Goal: Use online tool/utility: Utilize a website feature to perform a specific function

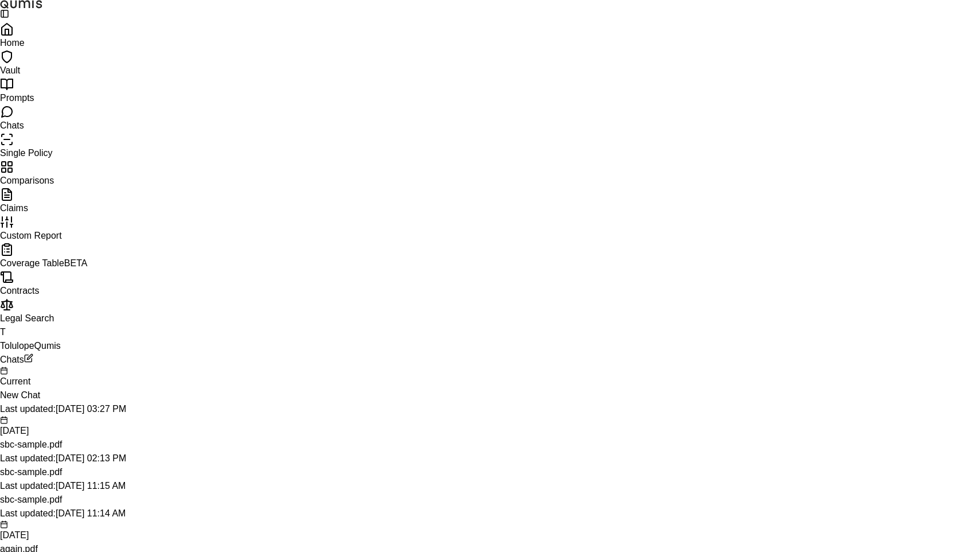
scroll to position [81, 0]
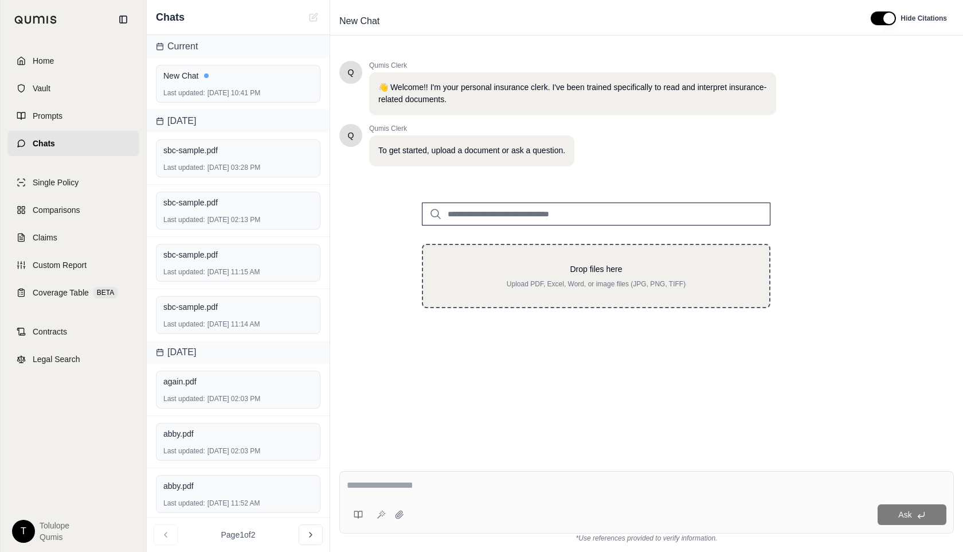
click at [565, 280] on p "Upload PDF, Excel, Word, or image files (JPG, PNG, TIFF)" at bounding box center [596, 283] width 310 height 9
type input "**********"
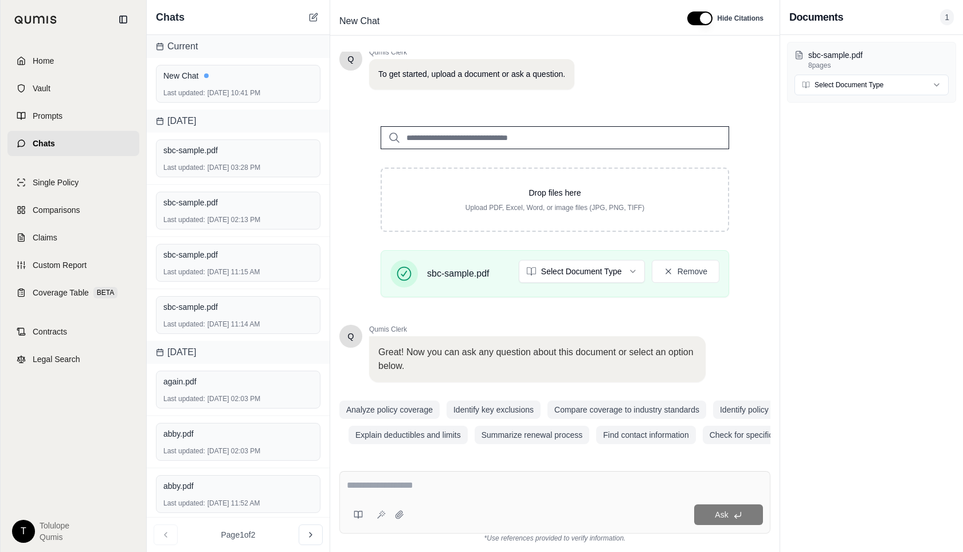
scroll to position [81, 0]
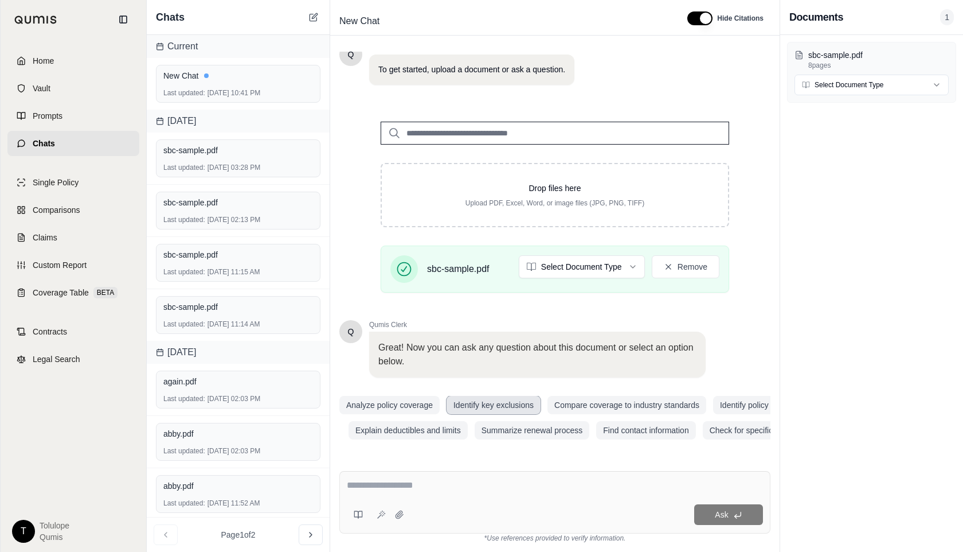
click at [481, 404] on button "Identify key exclusions" at bounding box center [494, 405] width 94 height 18
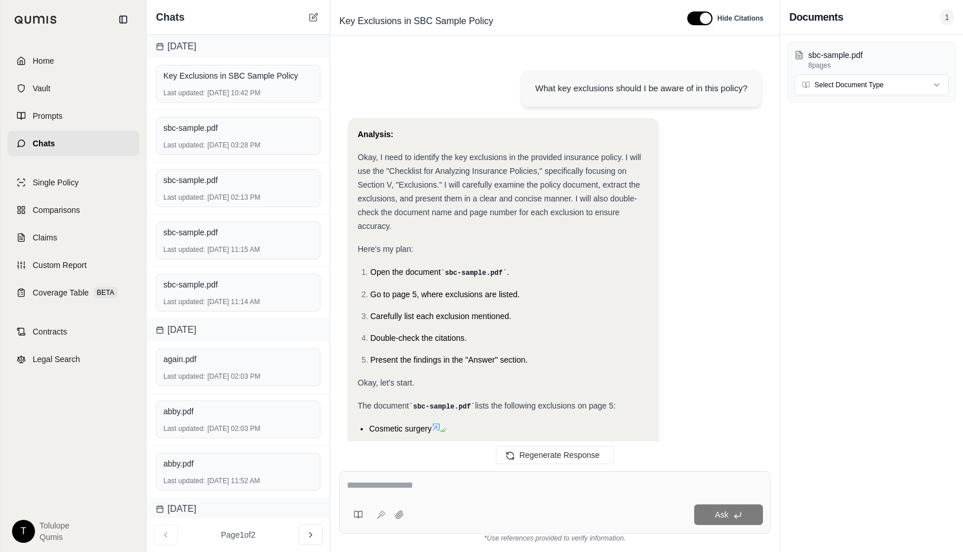
scroll to position [553, 0]
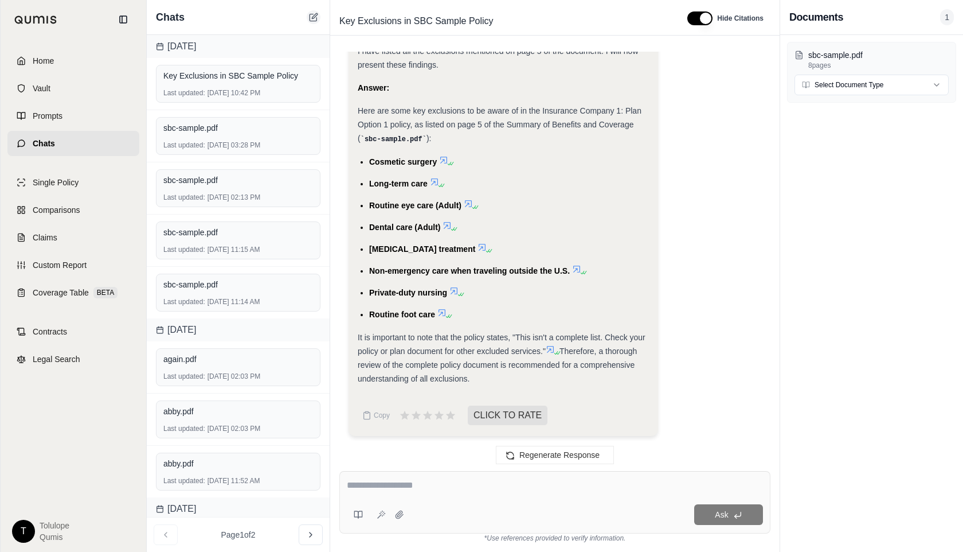
click at [312, 15] on icon at bounding box center [313, 17] width 9 height 9
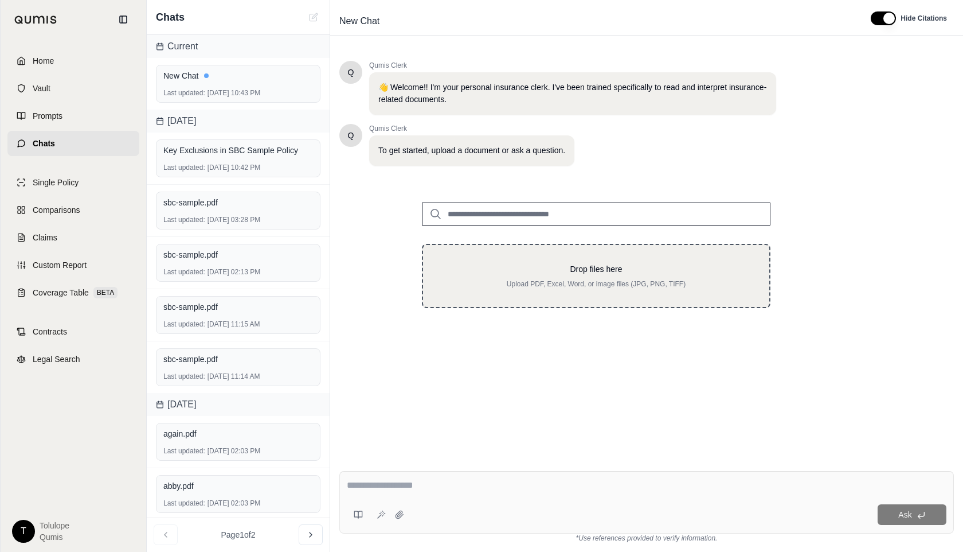
click at [592, 268] on p "Drop files here" at bounding box center [596, 268] width 310 height 11
type input "**********"
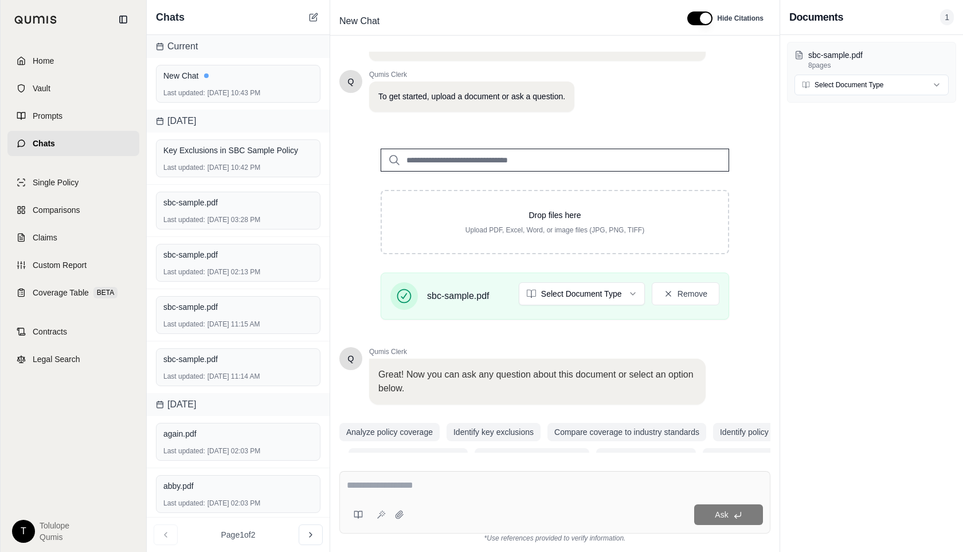
scroll to position [81, 0]
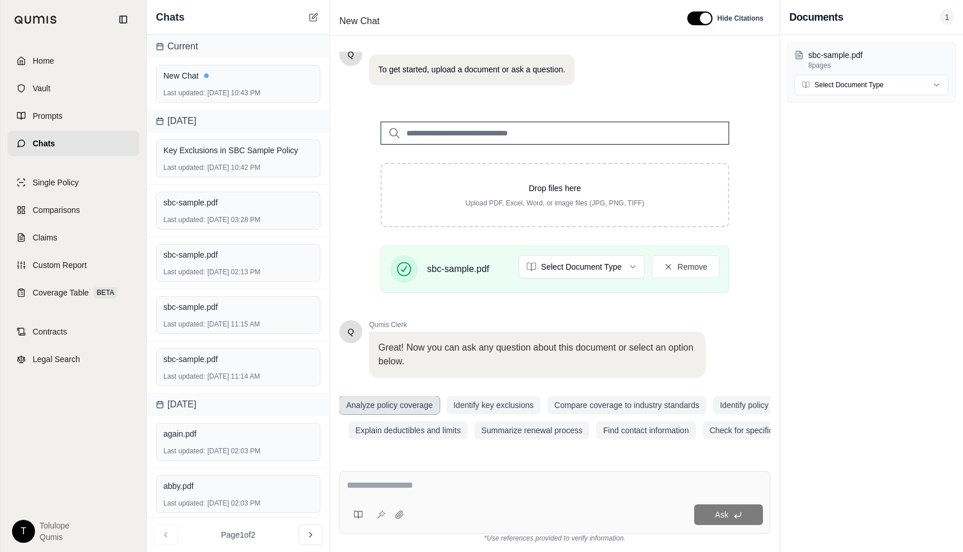
click at [413, 405] on button "Analyze policy coverage" at bounding box center [389, 405] width 100 height 18
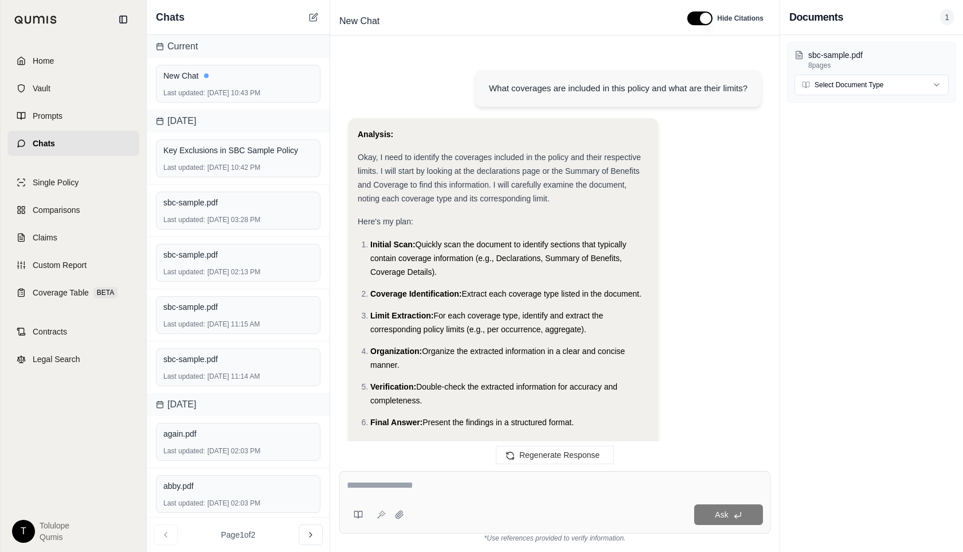
scroll to position [1617, 0]
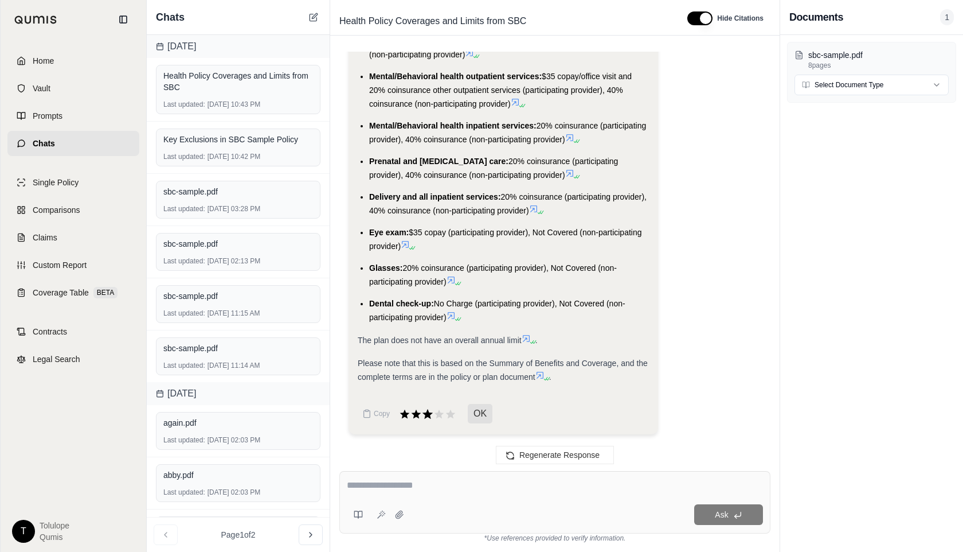
click at [428, 412] on icon at bounding box center [428, 414] width 10 height 10
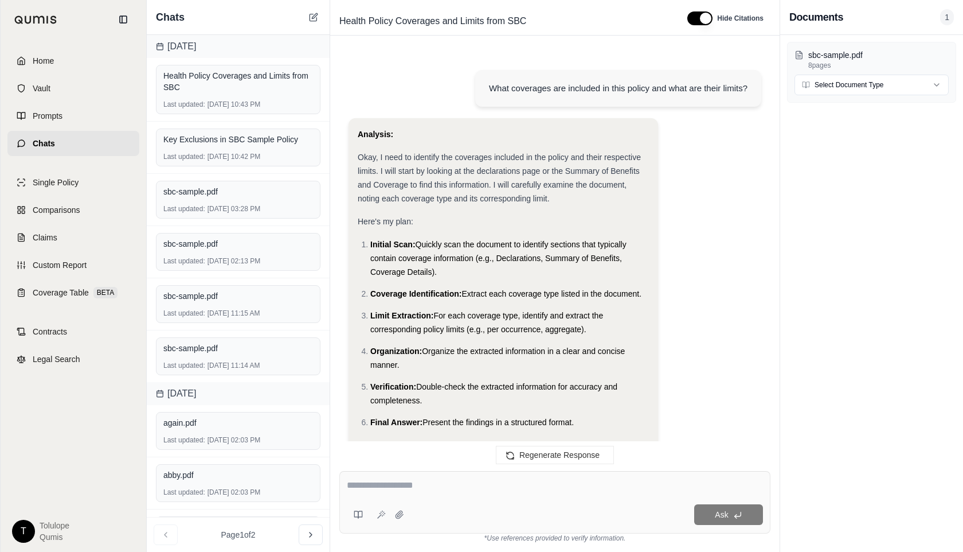
scroll to position [1707, 0]
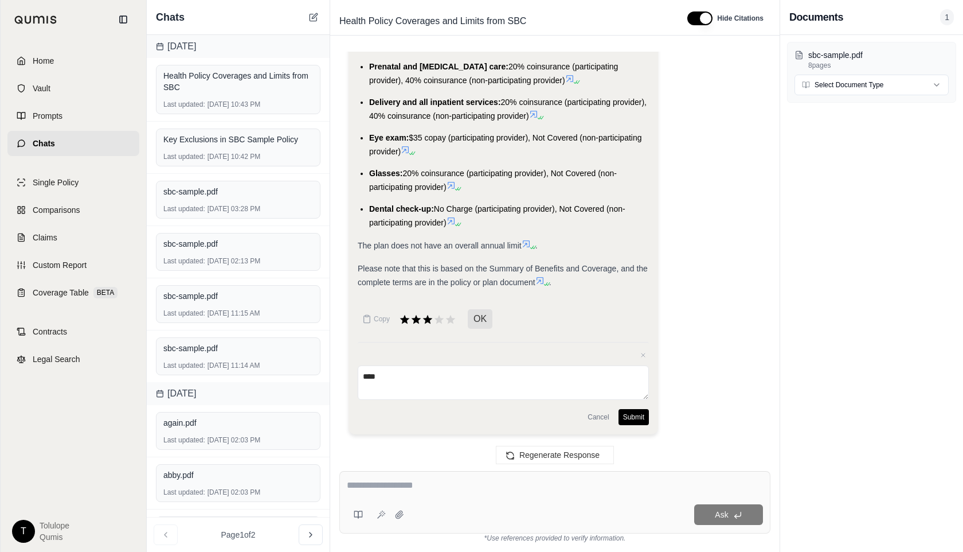
type textarea "****"
click at [632, 419] on button "Submit" at bounding box center [634, 417] width 30 height 16
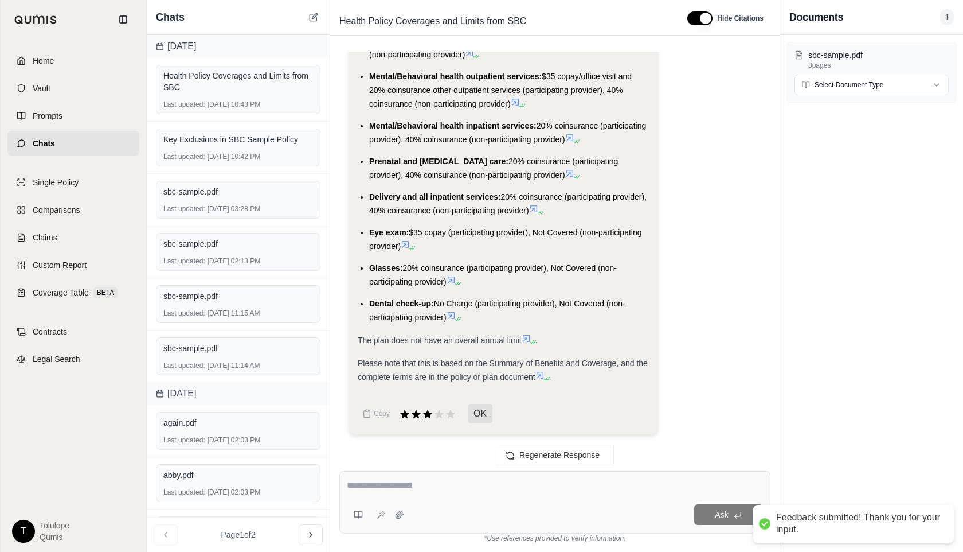
click at [411, 488] on textarea at bounding box center [555, 485] width 416 height 14
type textarea "**********"
click at [733, 518] on icon at bounding box center [737, 514] width 9 height 9
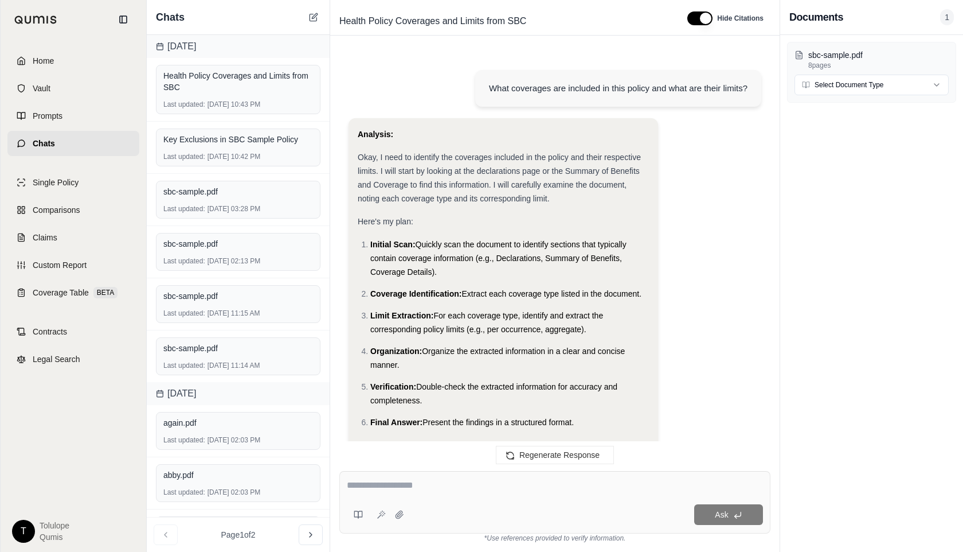
scroll to position [1834, 0]
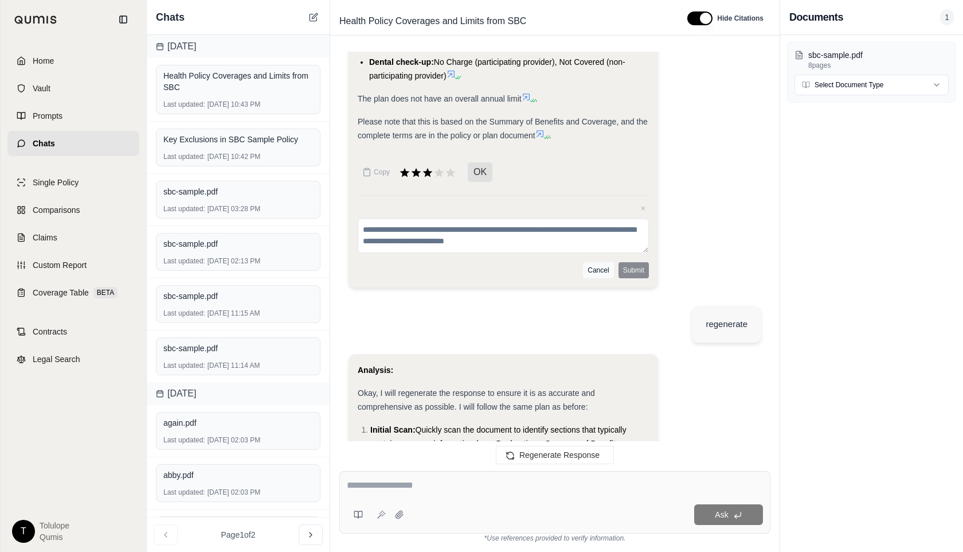
click at [592, 278] on button "Cancel" at bounding box center [598, 270] width 30 height 16
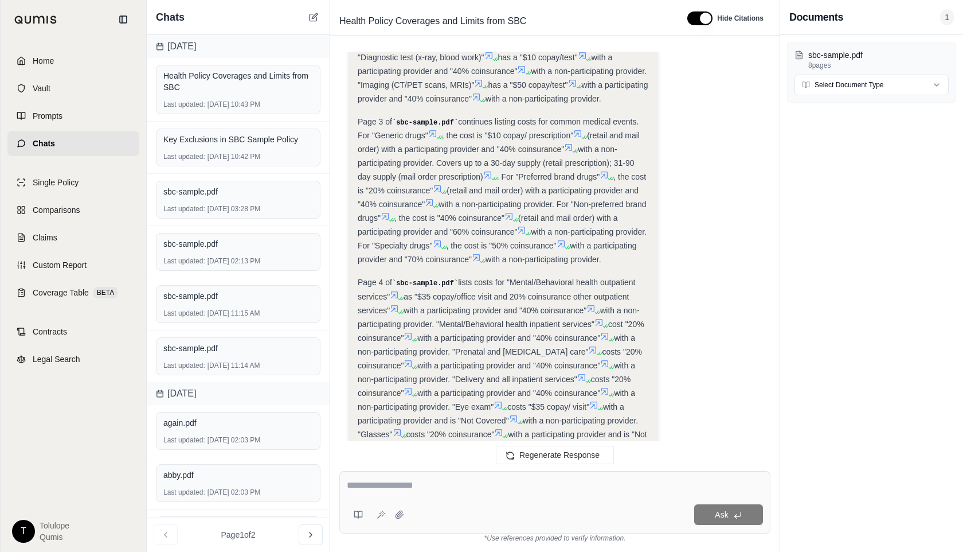
scroll to position [3665, 0]
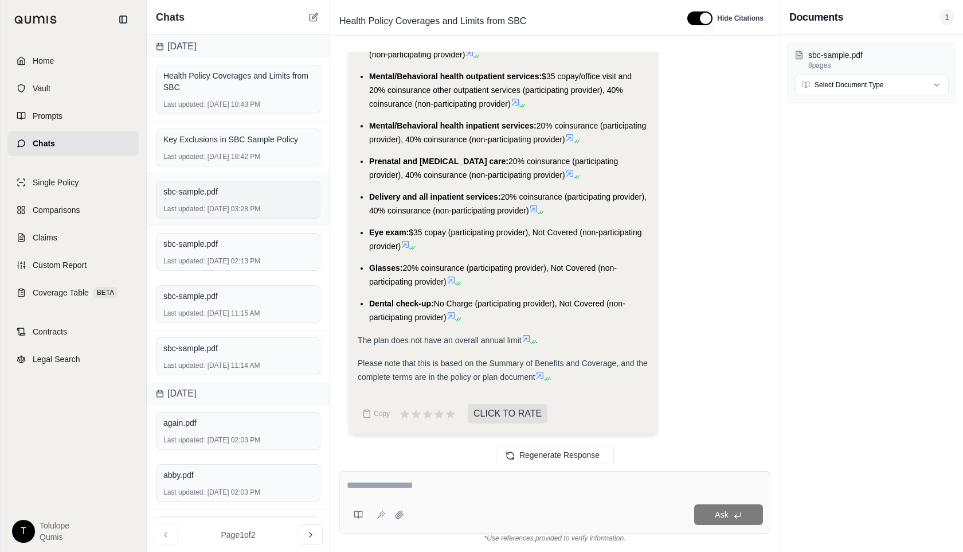
click at [206, 203] on div "sbc-sample.pdf Last updated: Sep 10, 2025, 03:28 PM" at bounding box center [238, 200] width 165 height 38
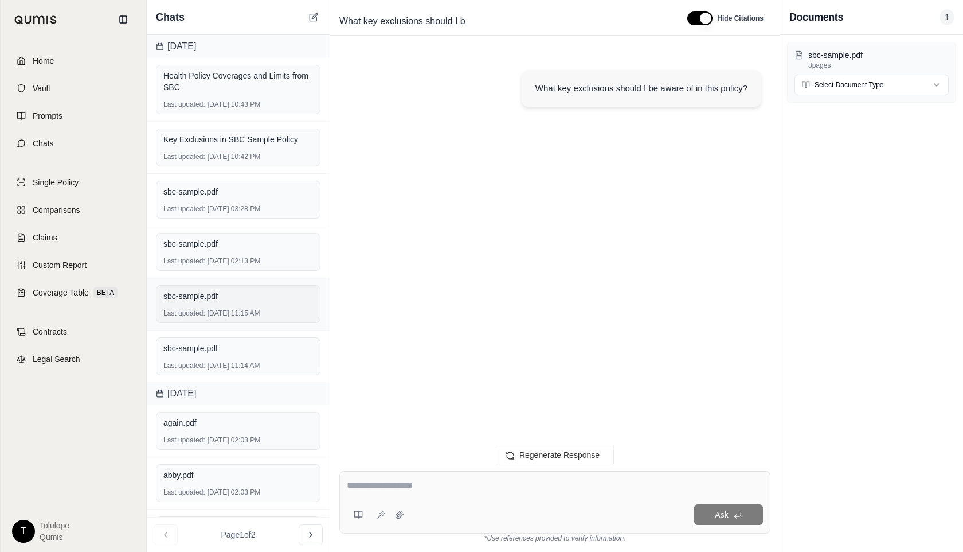
click at [210, 308] on div "Last updated: Sep 10, 2025, 11:15 AM" at bounding box center [238, 312] width 150 height 9
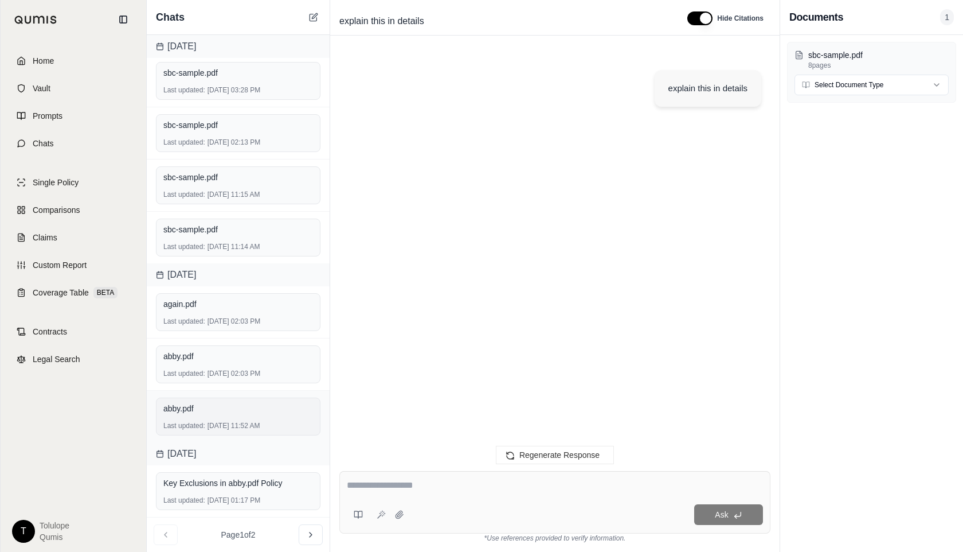
click at [224, 415] on div "abby.pdf" at bounding box center [238, 408] width 150 height 16
click at [233, 361] on div "abby.pdf" at bounding box center [238, 355] width 150 height 11
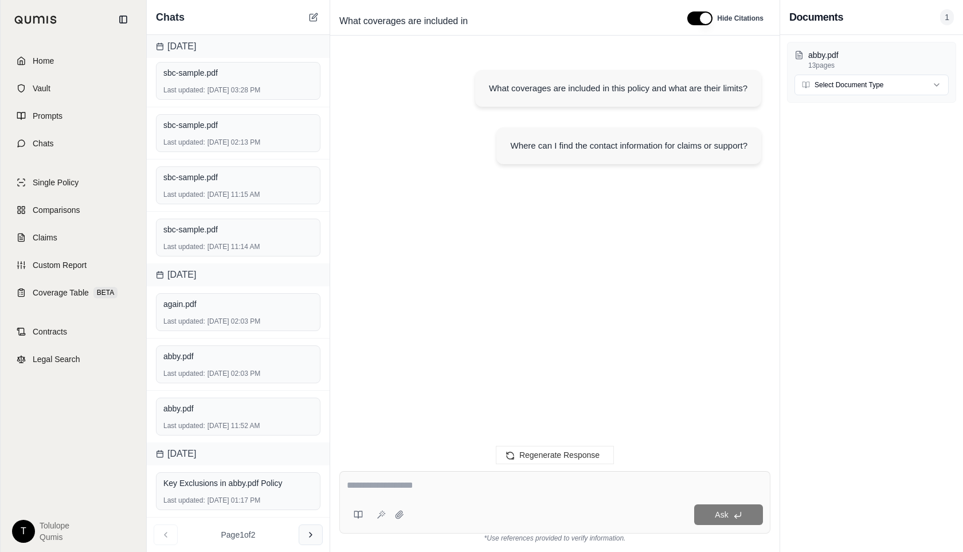
click at [317, 535] on button at bounding box center [311, 534] width 24 height 21
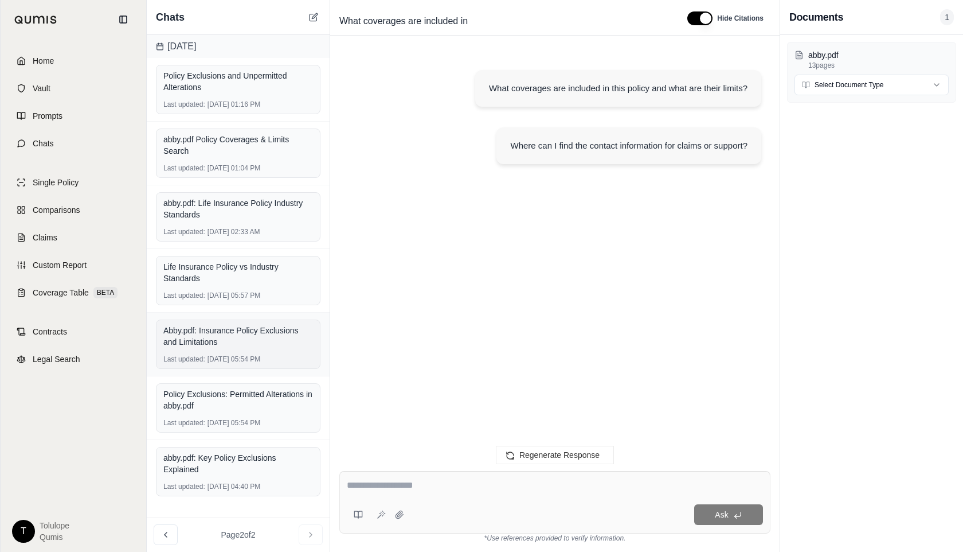
click at [229, 336] on div "Abby.pdf: Insurance Policy Exclusions and Limitations" at bounding box center [238, 336] width 150 height 23
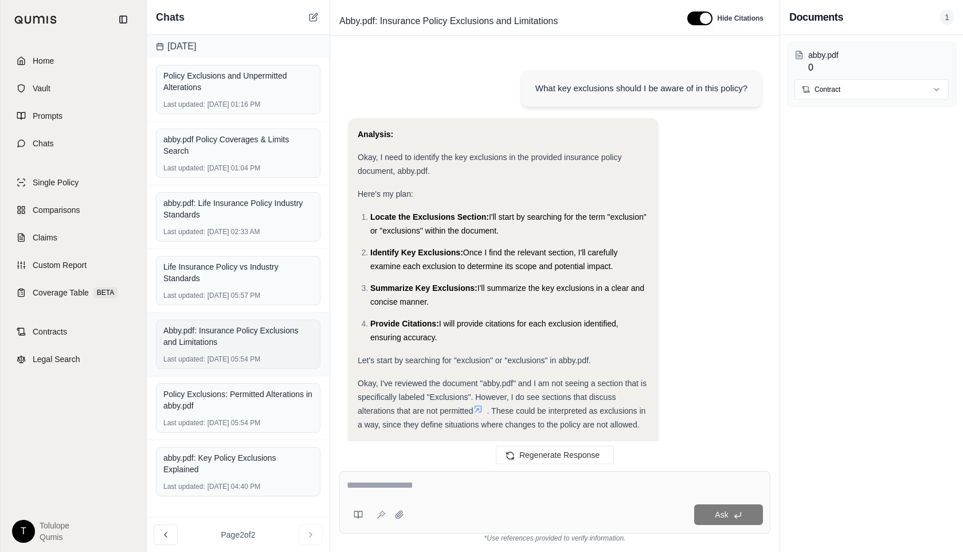
scroll to position [636, 0]
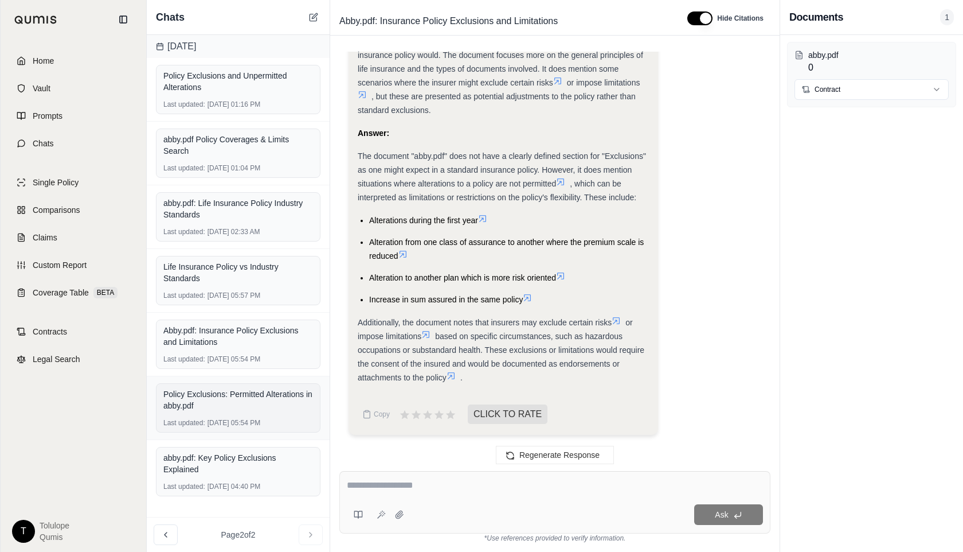
click at [233, 408] on div "Policy Exclusions: Permitted Alterations in abby.pdf" at bounding box center [238, 399] width 150 height 23
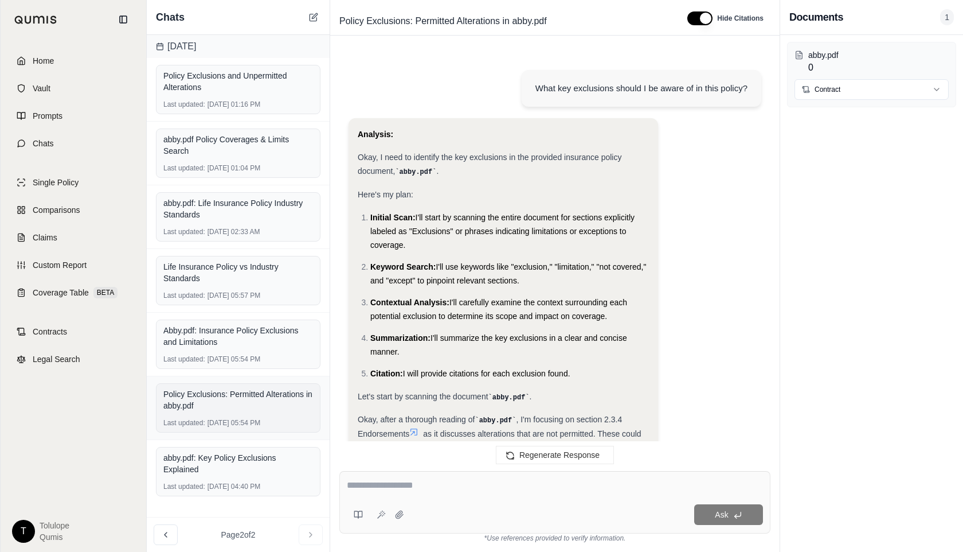
scroll to position [443, 0]
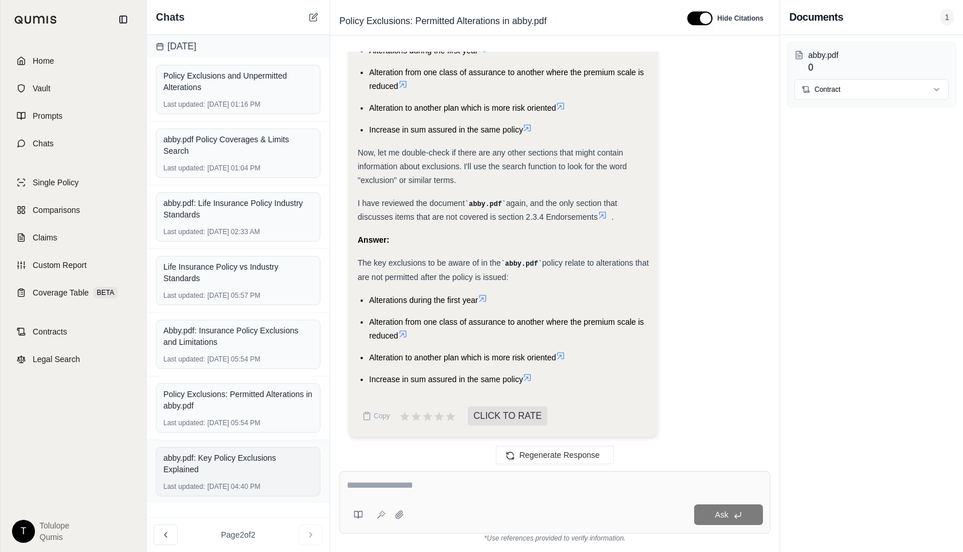
click at [230, 459] on div "abby.pdf: Key Policy Exclusions Explained" at bounding box center [238, 463] width 150 height 23
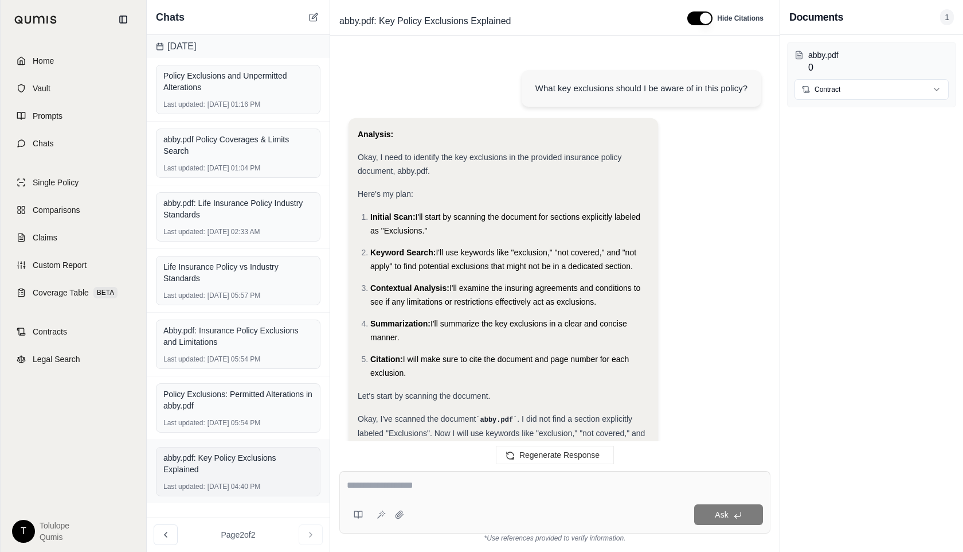
scroll to position [1414, 0]
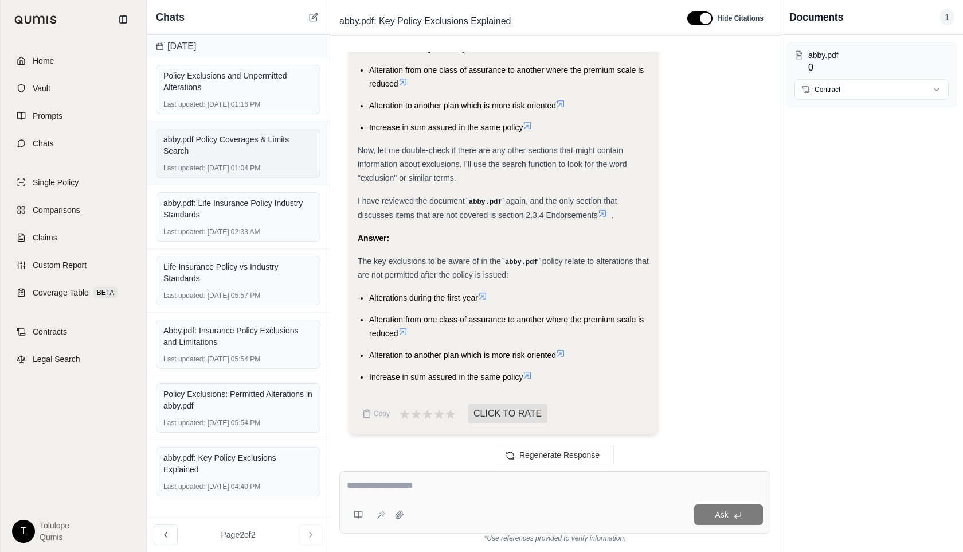
click at [244, 145] on div "abby.pdf Policy Coverages & Limits Search" at bounding box center [238, 145] width 150 height 23
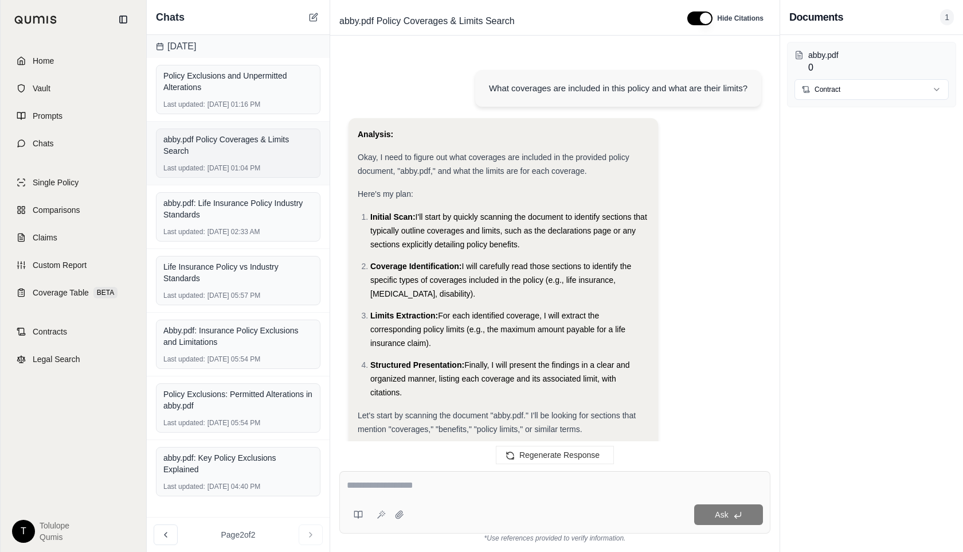
scroll to position [1514, 0]
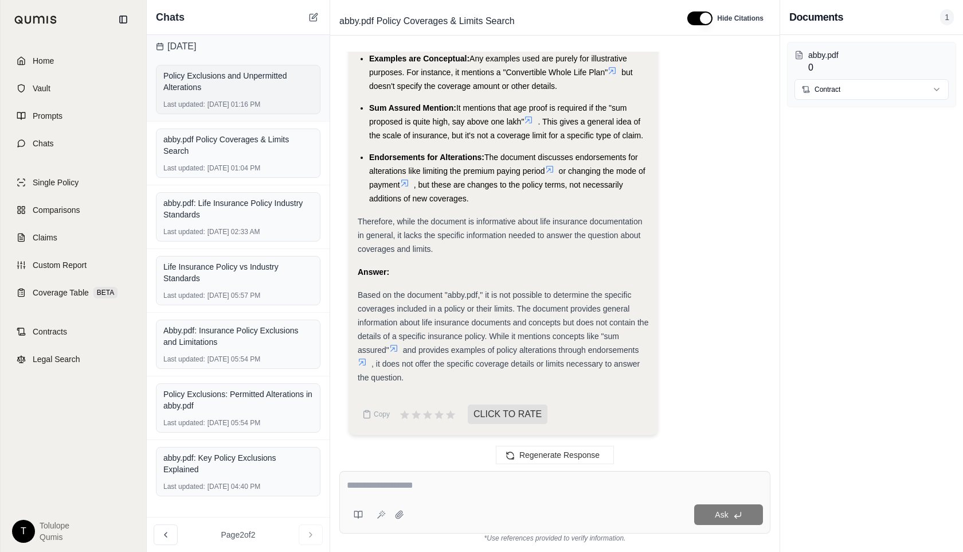
click at [258, 65] on div "Policy Exclusions and Unpermitted Alterations Last updated: Jun 30, 2025, 01:16…" at bounding box center [238, 89] width 165 height 49
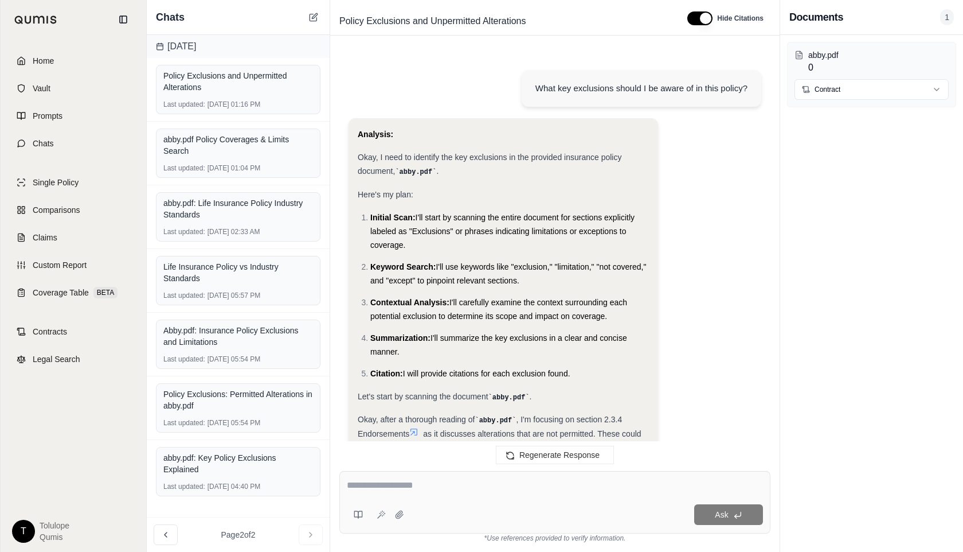
scroll to position [1496, 0]
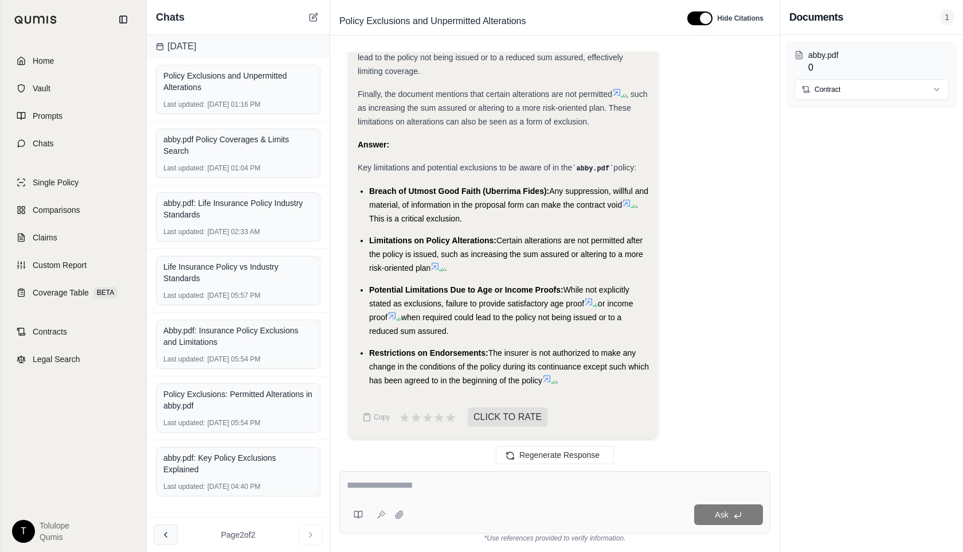
click at [159, 537] on button at bounding box center [166, 534] width 24 height 21
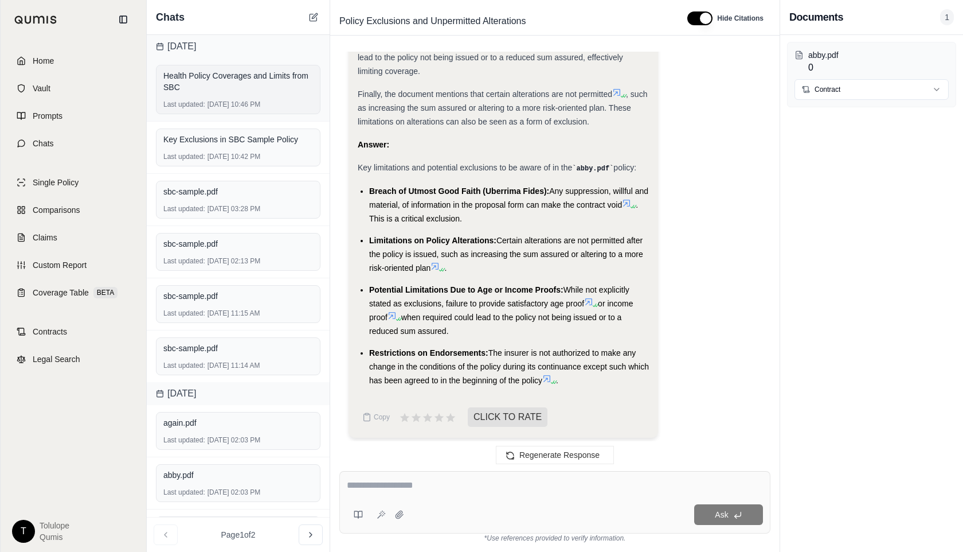
click at [259, 88] on div "Health Policy Coverages and Limits from SBC" at bounding box center [238, 81] width 150 height 23
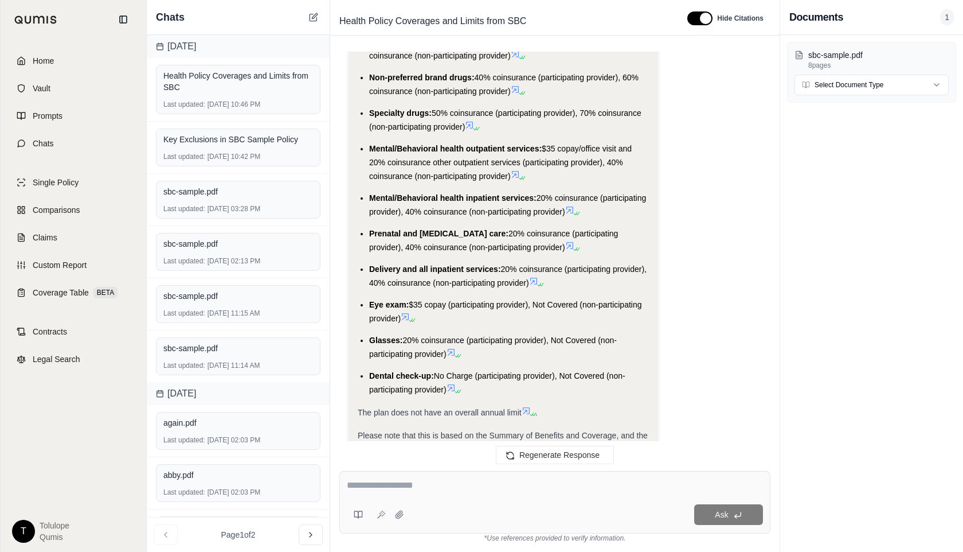
scroll to position [3665, 0]
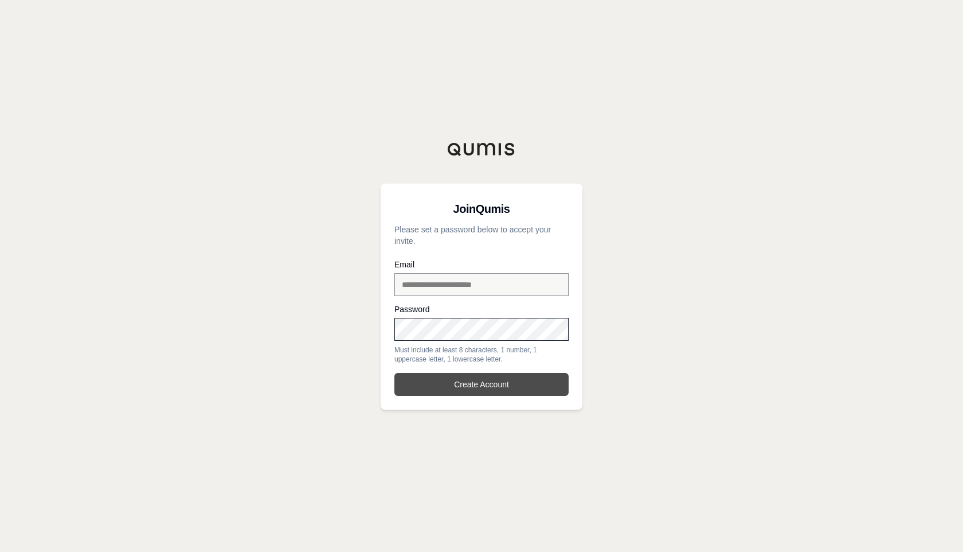
click at [478, 379] on button "Create Account" at bounding box center [481, 384] width 174 height 23
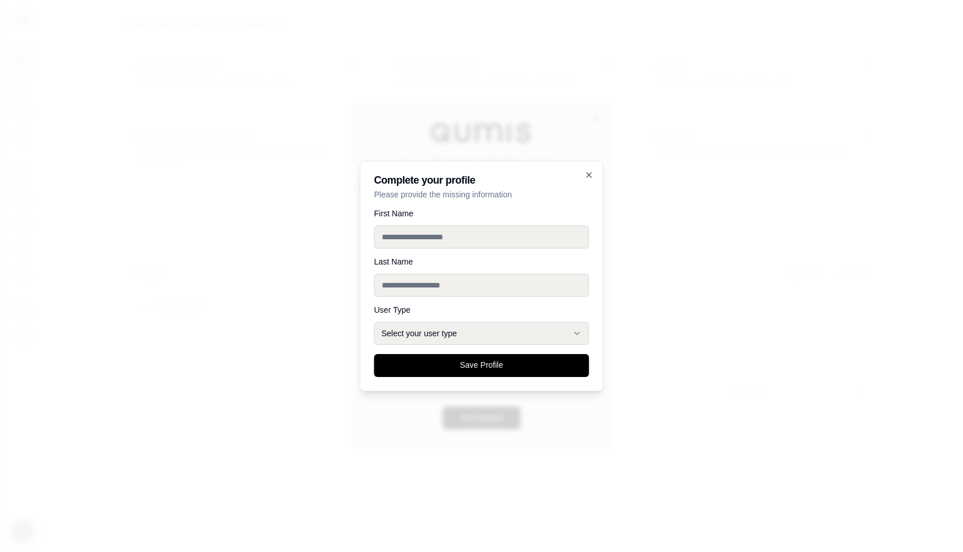
click at [433, 232] on input "First Name" at bounding box center [481, 236] width 215 height 23
type input "********"
click at [422, 286] on input "Last Name" at bounding box center [481, 284] width 215 height 23
type input "********"
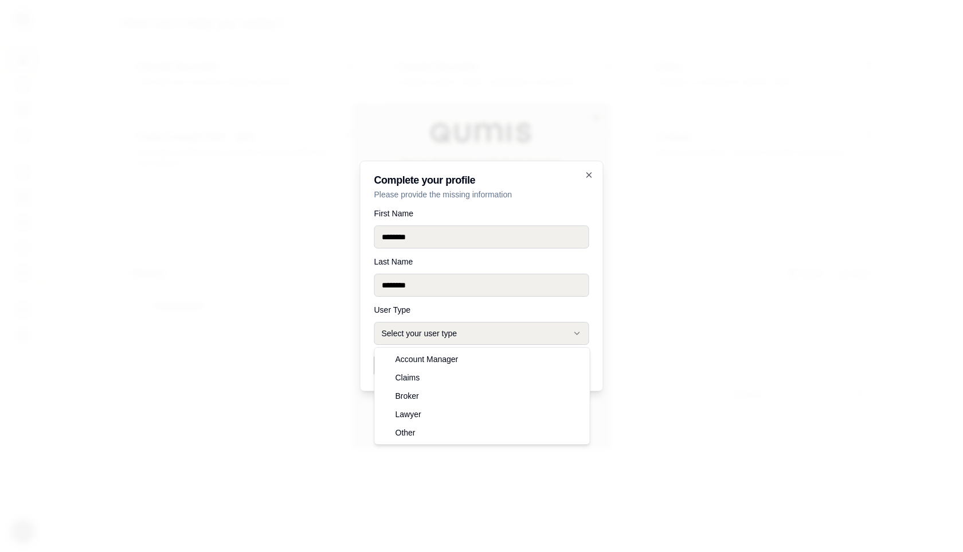
click at [440, 335] on button "Select your user type" at bounding box center [481, 333] width 215 height 23
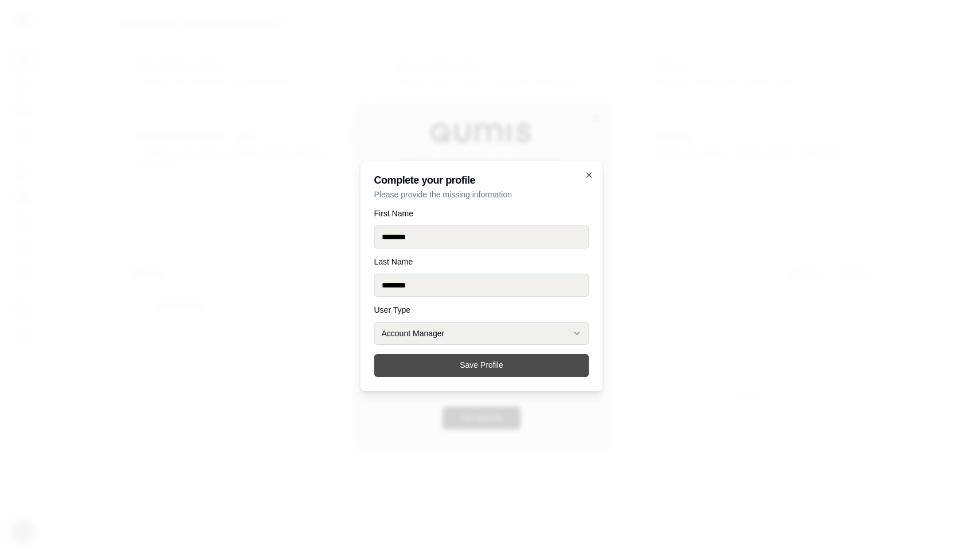
click at [430, 365] on button "Save Profile" at bounding box center [481, 365] width 215 height 23
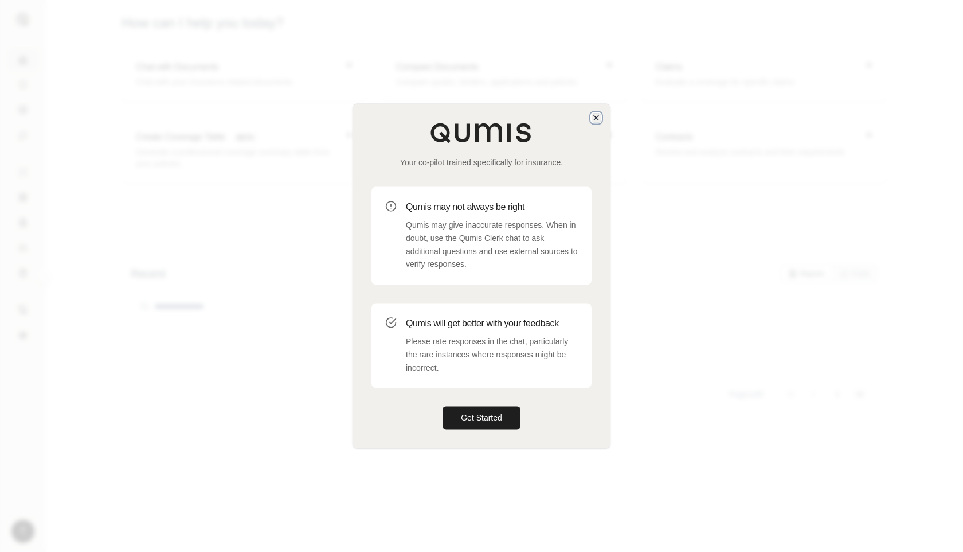
click at [595, 114] on icon "button" at bounding box center [596, 117] width 9 height 9
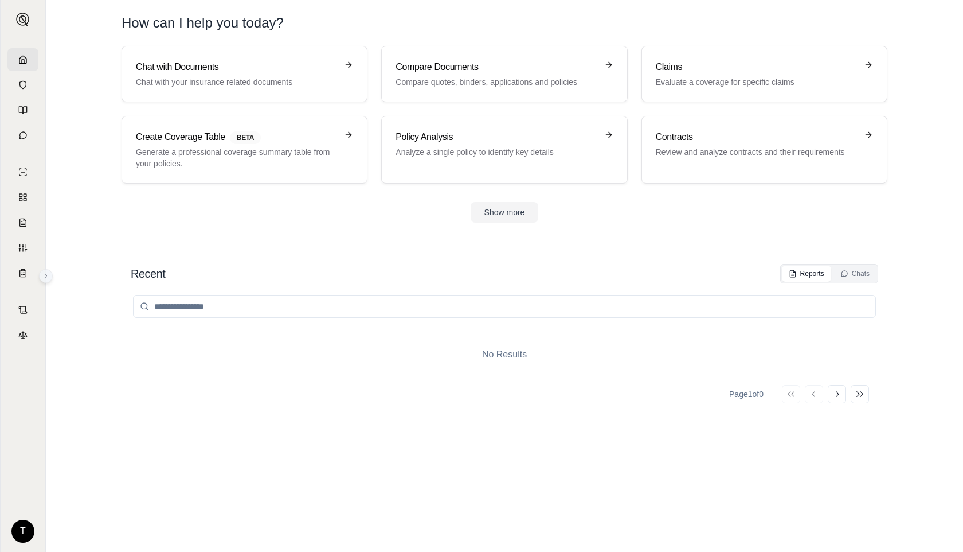
click at [45, 274] on icon at bounding box center [46, 275] width 2 height 3
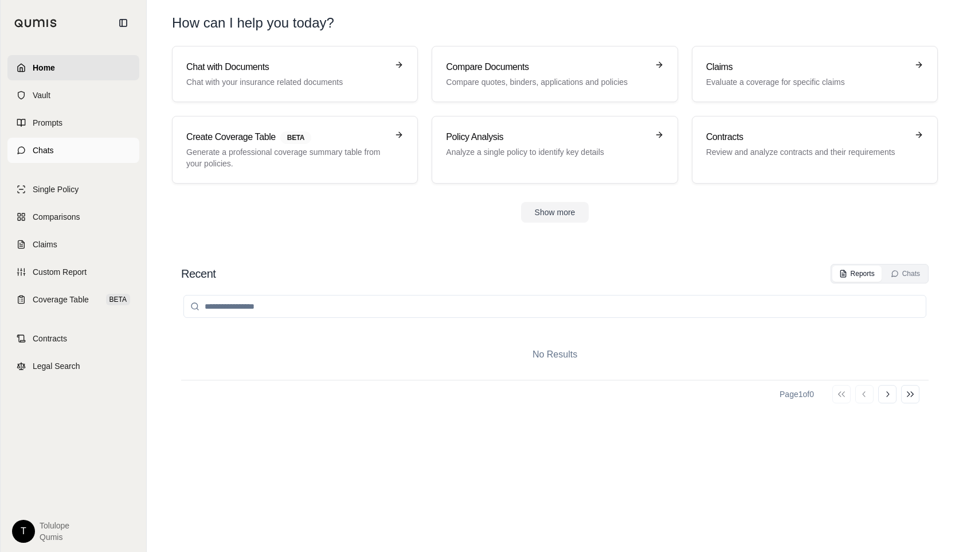
click at [50, 148] on span "Chats" at bounding box center [43, 149] width 21 height 11
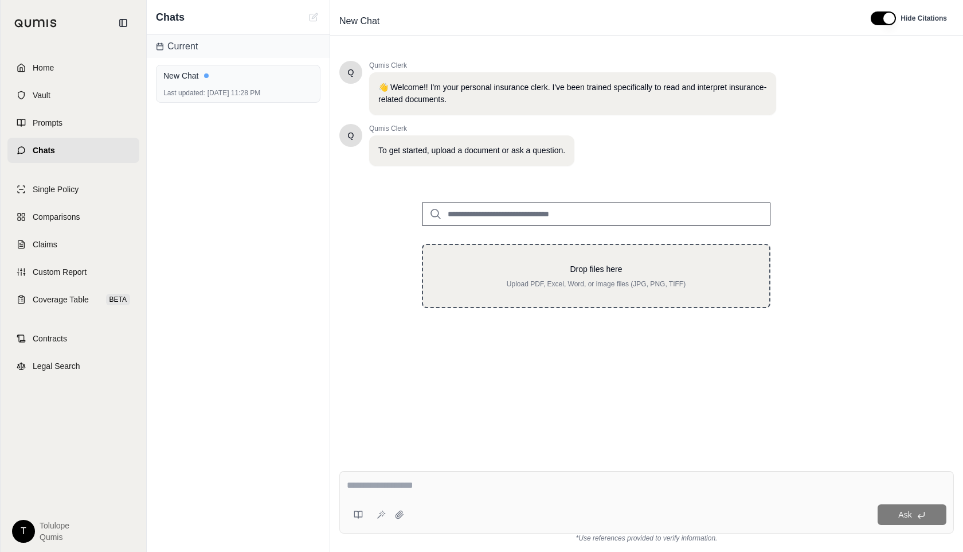
click at [581, 280] on p "Upload PDF, Excel, Word, or image files (JPG, PNG, TIFF)" at bounding box center [596, 283] width 310 height 9
type input "**********"
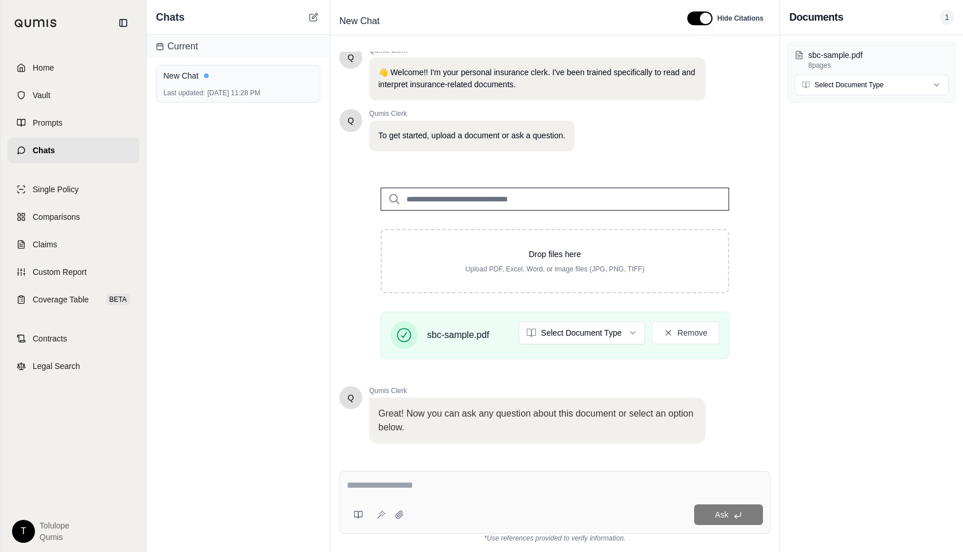
scroll to position [81, 0]
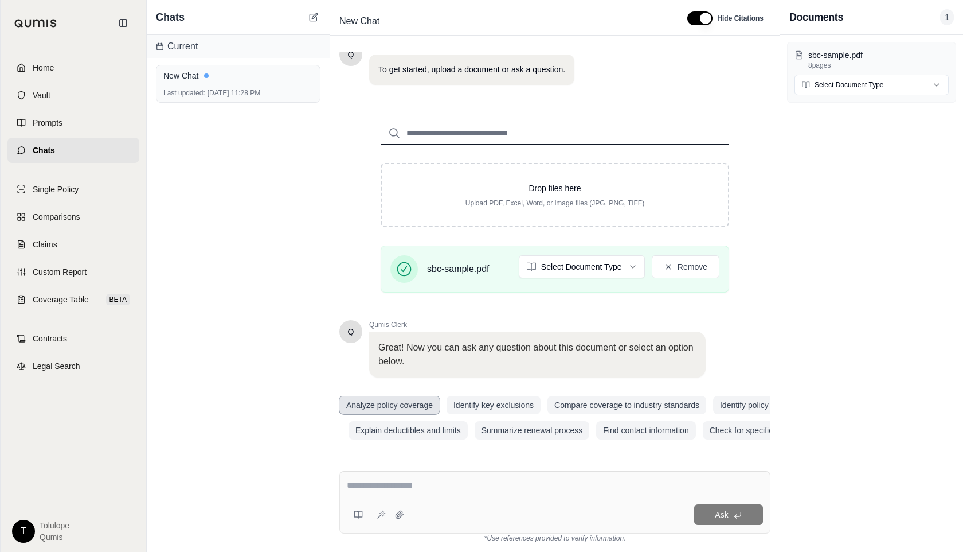
click at [398, 402] on button "Analyze policy coverage" at bounding box center [389, 405] width 100 height 18
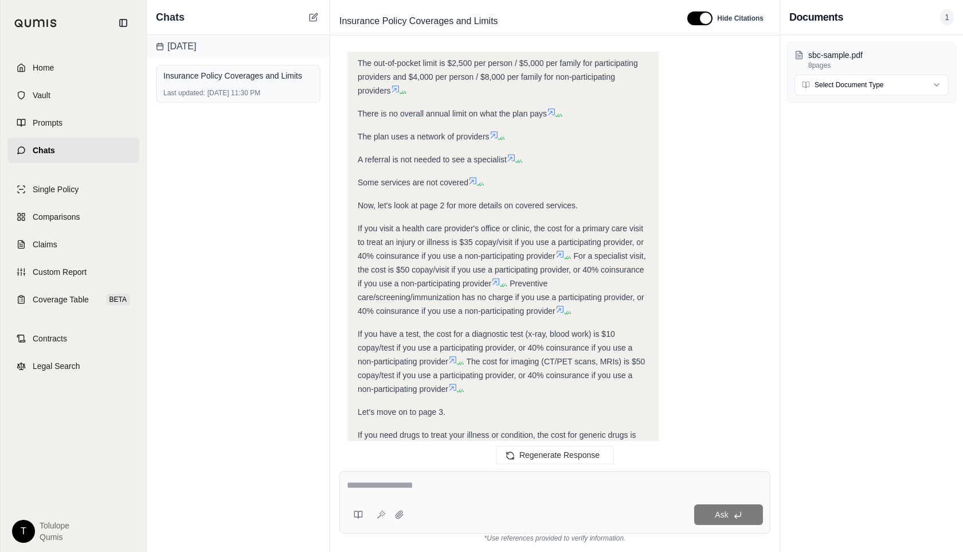
scroll to position [0, 0]
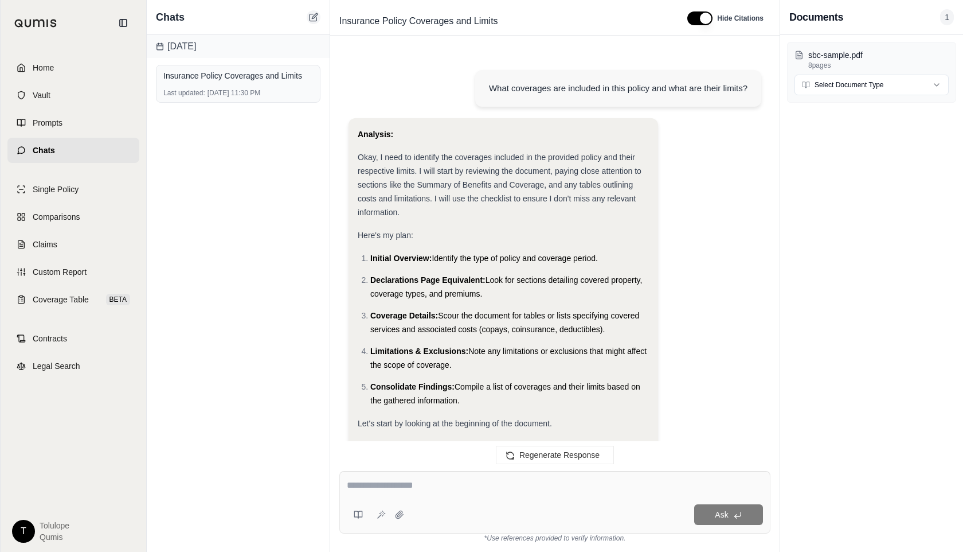
click at [311, 19] on icon at bounding box center [313, 17] width 9 height 9
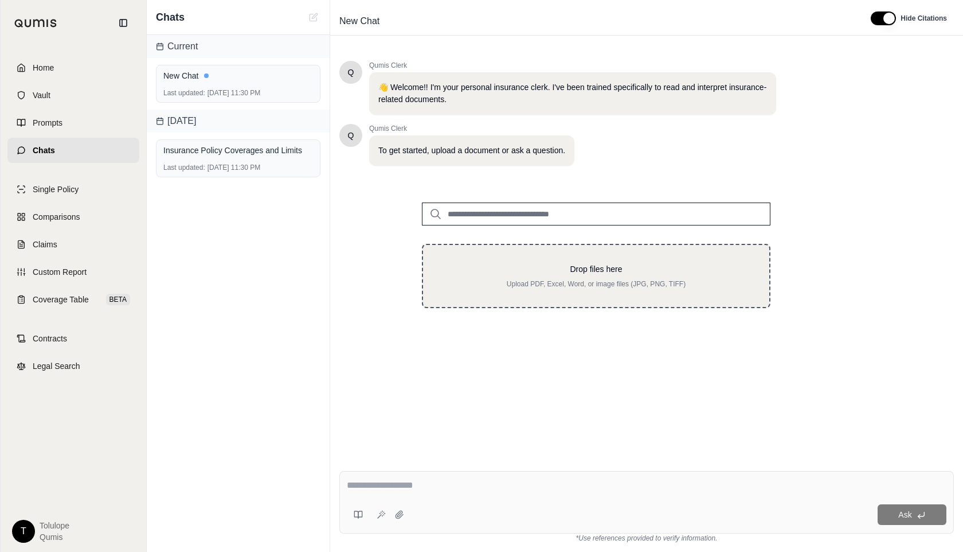
click at [521, 273] on p "Drop files here" at bounding box center [596, 268] width 310 height 11
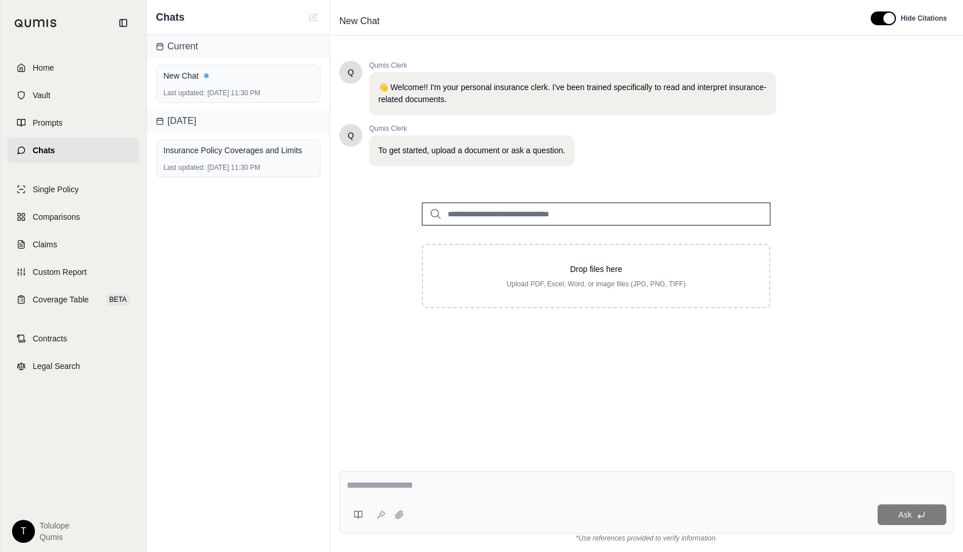
type input "**********"
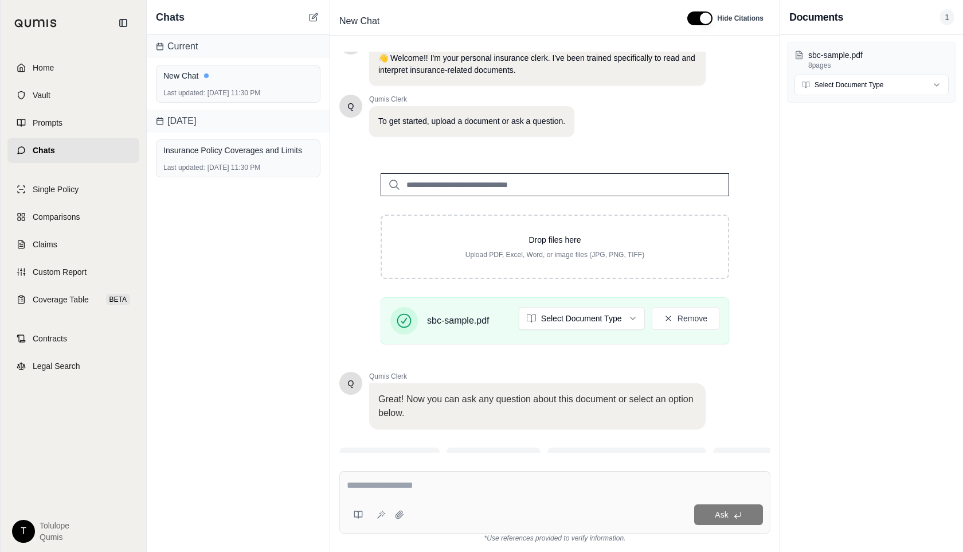
scroll to position [81, 0]
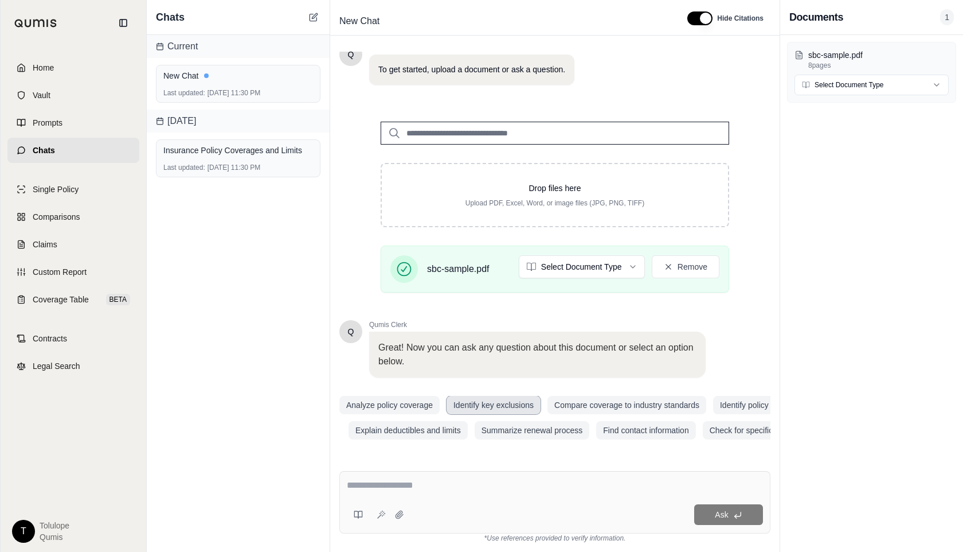
click at [478, 405] on button "Identify key exclusions" at bounding box center [494, 405] width 94 height 18
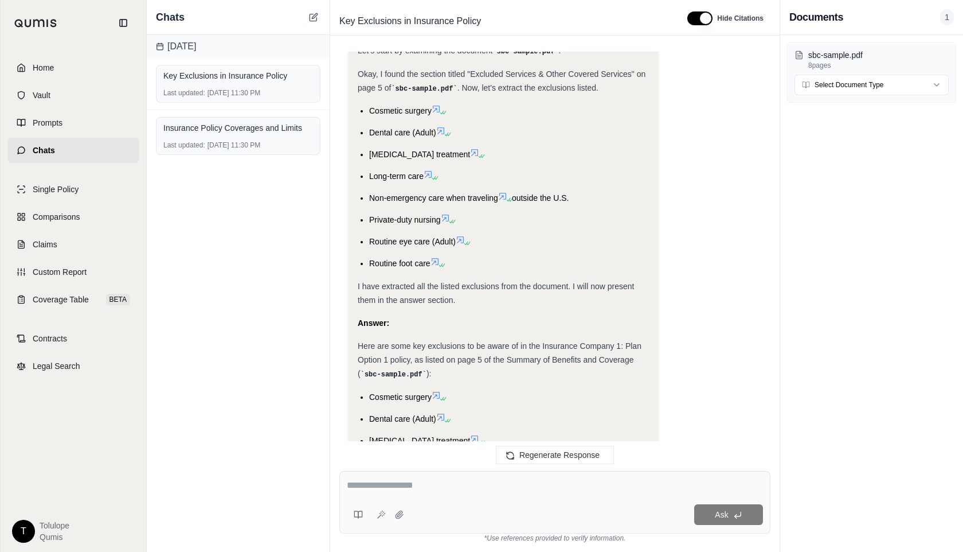
scroll to position [517, 0]
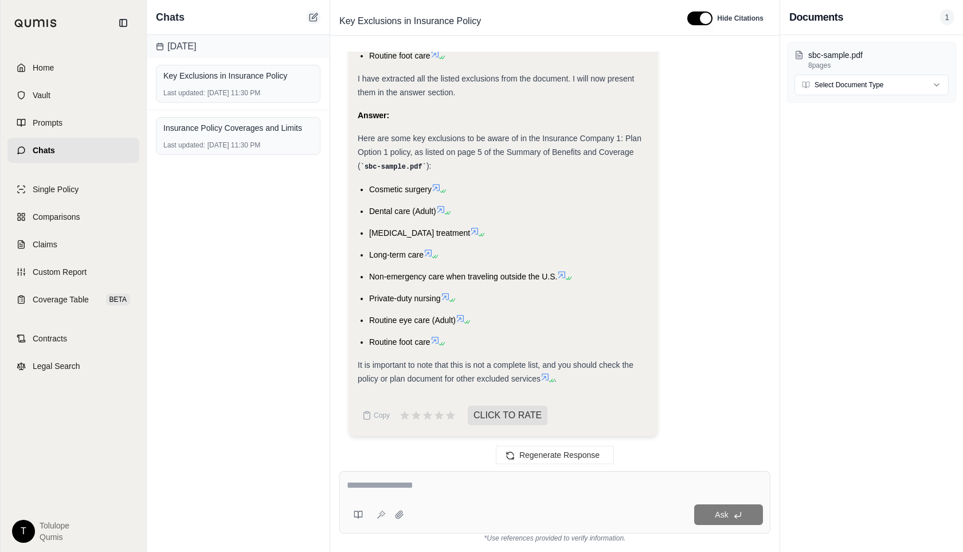
click at [313, 17] on icon at bounding box center [313, 17] width 9 height 9
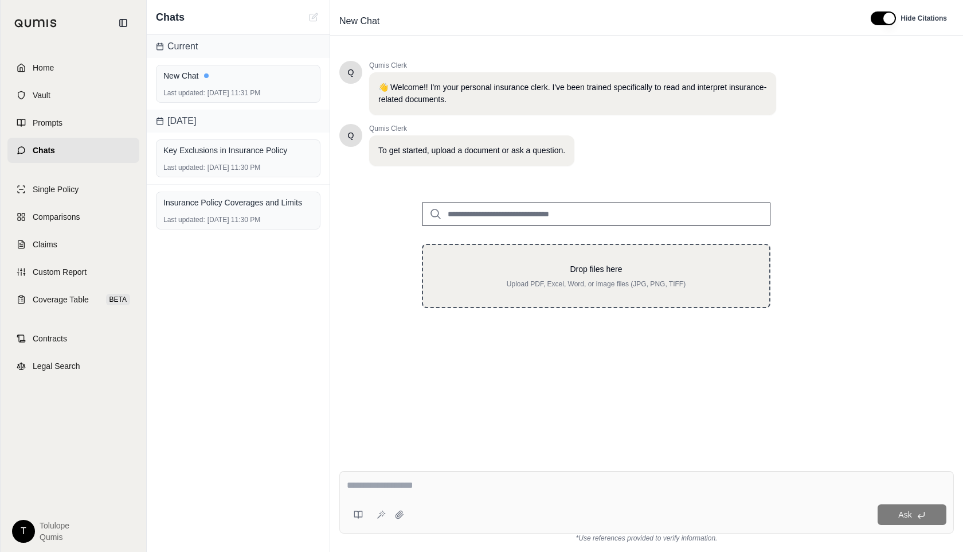
click at [499, 287] on p "Upload PDF, Excel, Word, or image files (JPG, PNG, TIFF)" at bounding box center [596, 283] width 310 height 9
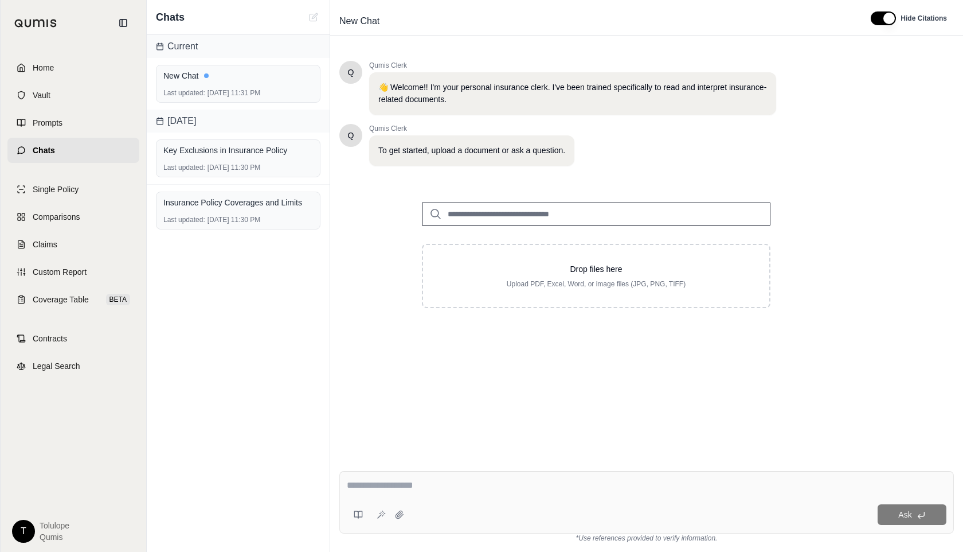
type input "**********"
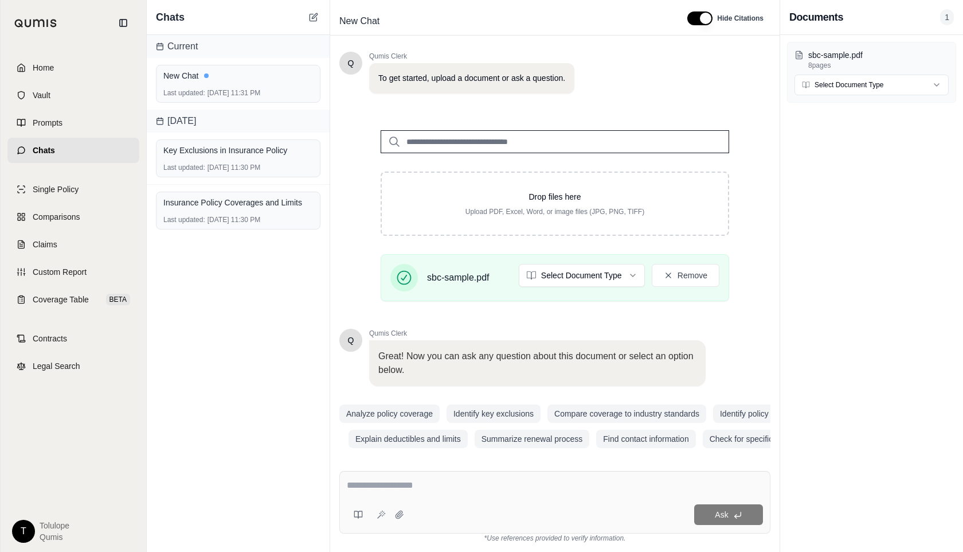
scroll to position [81, 0]
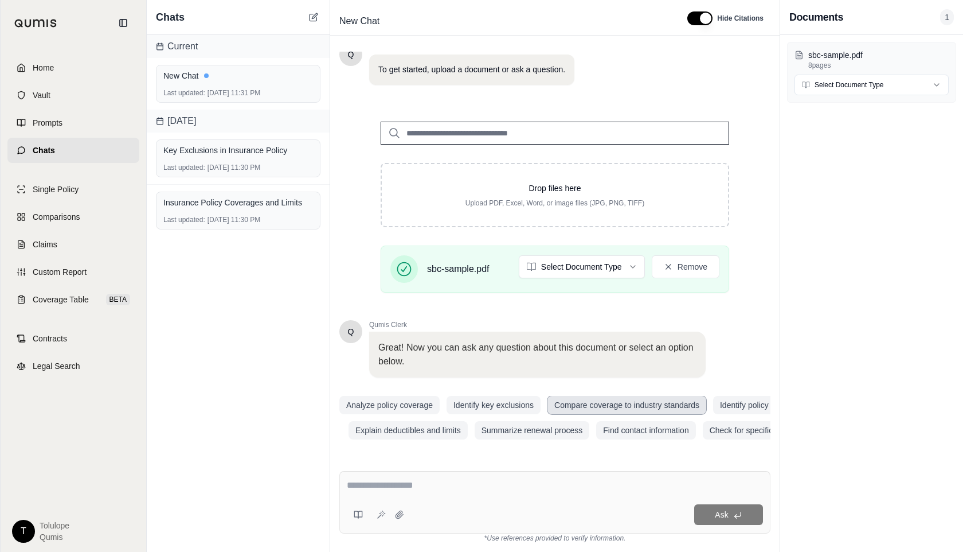
click at [582, 405] on button "Compare coverage to industry standards" at bounding box center [627, 405] width 159 height 18
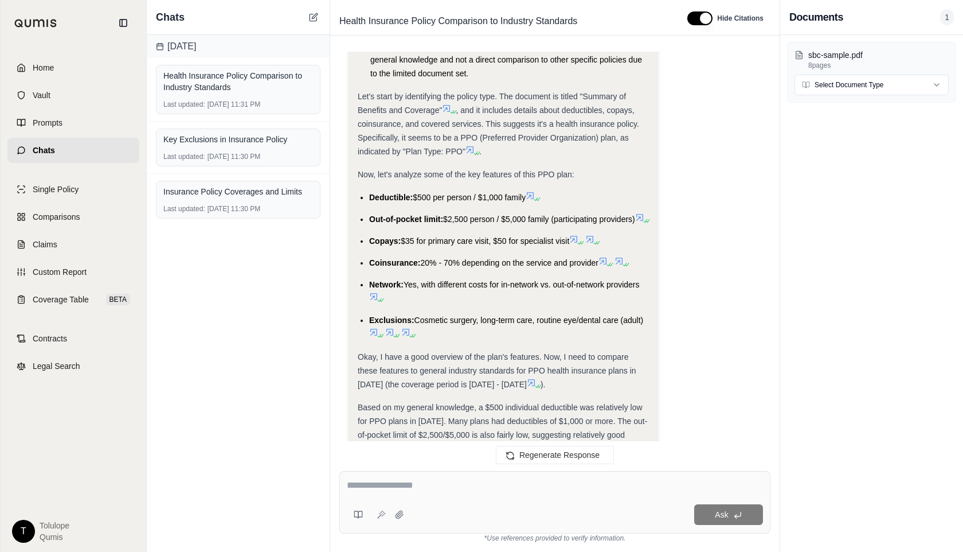
scroll to position [902, 0]
